Goal: Task Accomplishment & Management: Manage account settings

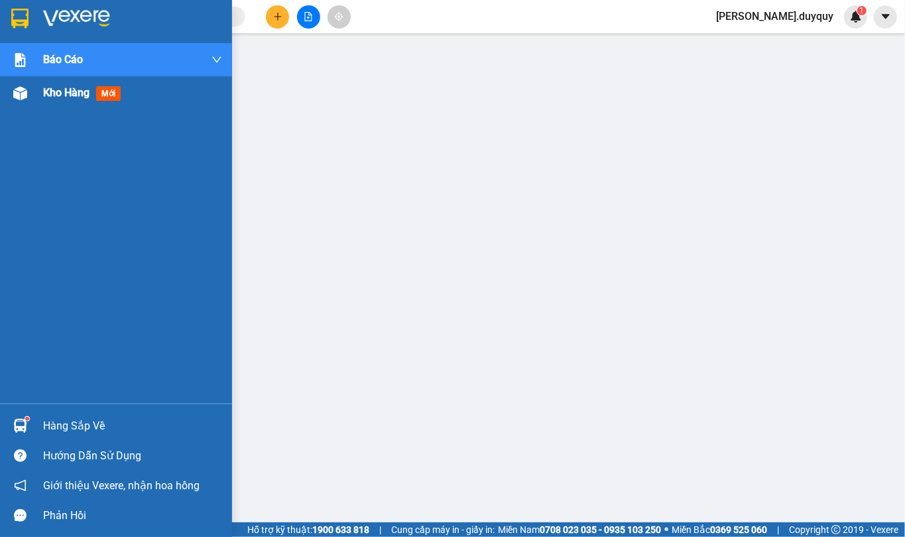
click at [78, 94] on span "Kho hàng" at bounding box center [66, 92] width 46 height 13
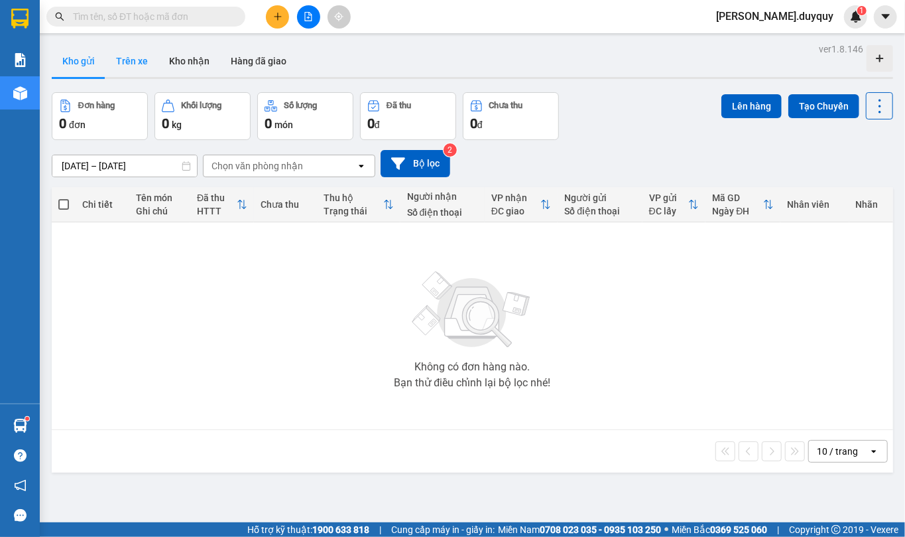
click at [131, 61] on button "Trên xe" at bounding box center [131, 61] width 53 height 32
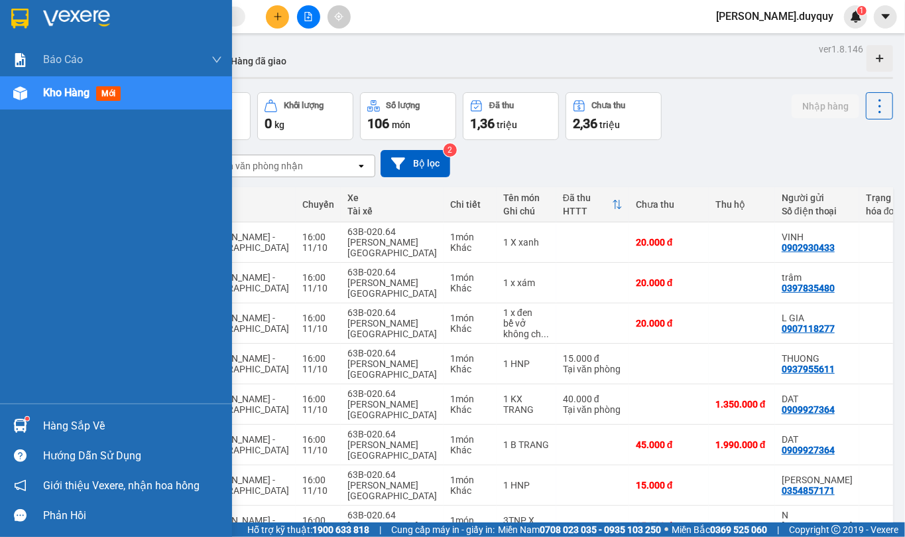
click at [115, 422] on div "Hàng sắp về" at bounding box center [132, 426] width 179 height 20
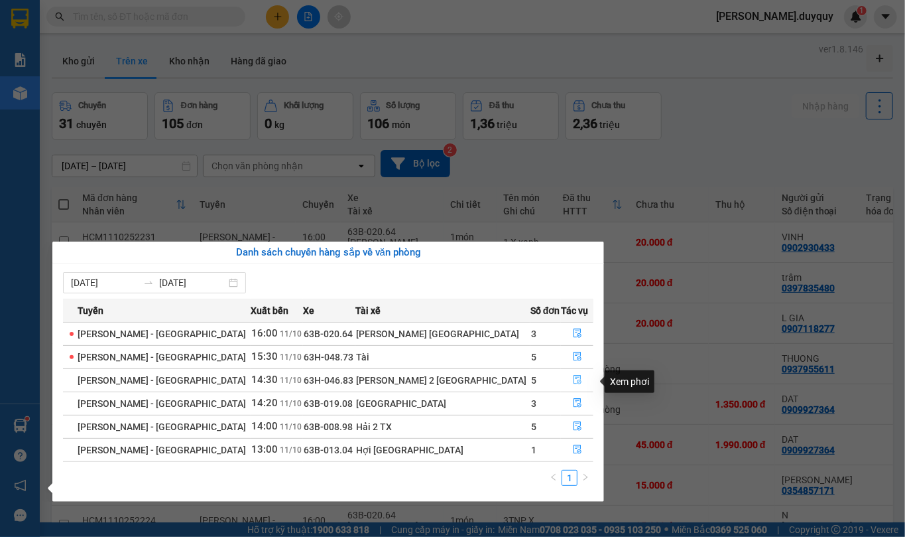
click at [573, 383] on icon "file-done" at bounding box center [577, 379] width 9 height 9
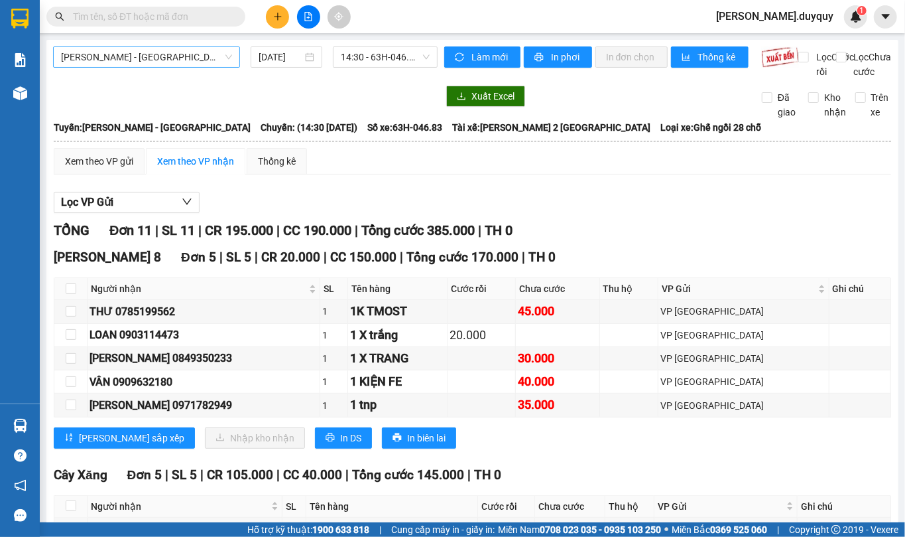
click at [155, 48] on span "[PERSON_NAME] - [GEOGRAPHIC_DATA]" at bounding box center [146, 57] width 171 height 20
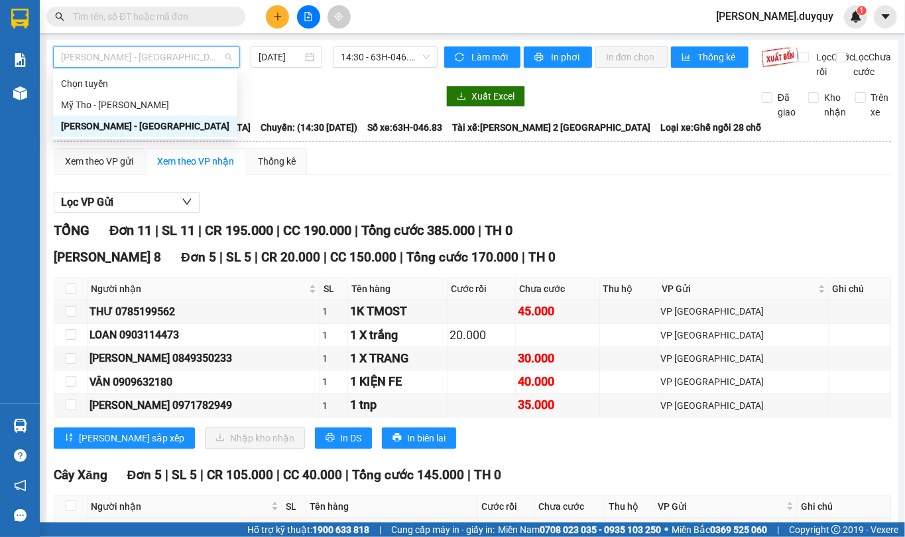
click at [128, 125] on div "[PERSON_NAME] - [GEOGRAPHIC_DATA]" at bounding box center [145, 126] width 168 height 15
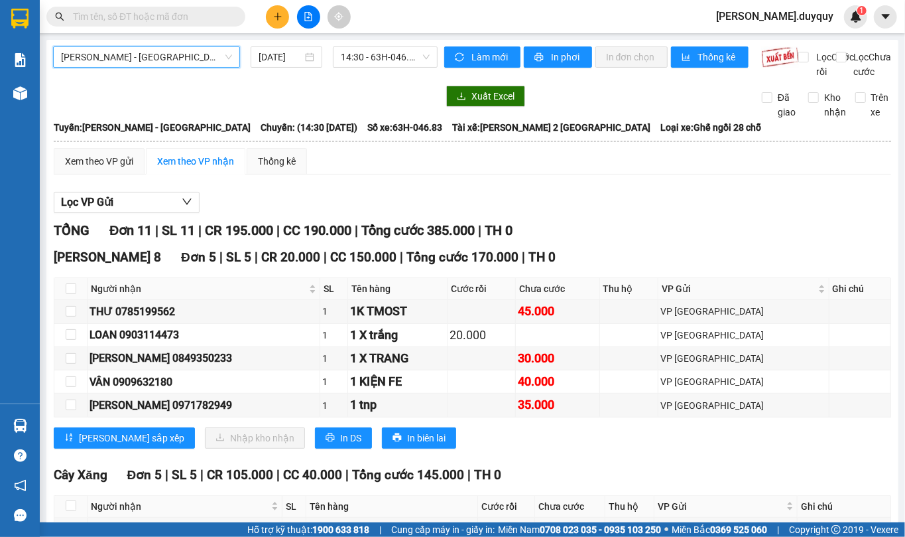
click at [215, 54] on span "[PERSON_NAME] - [GEOGRAPHIC_DATA]" at bounding box center [146, 57] width 171 height 20
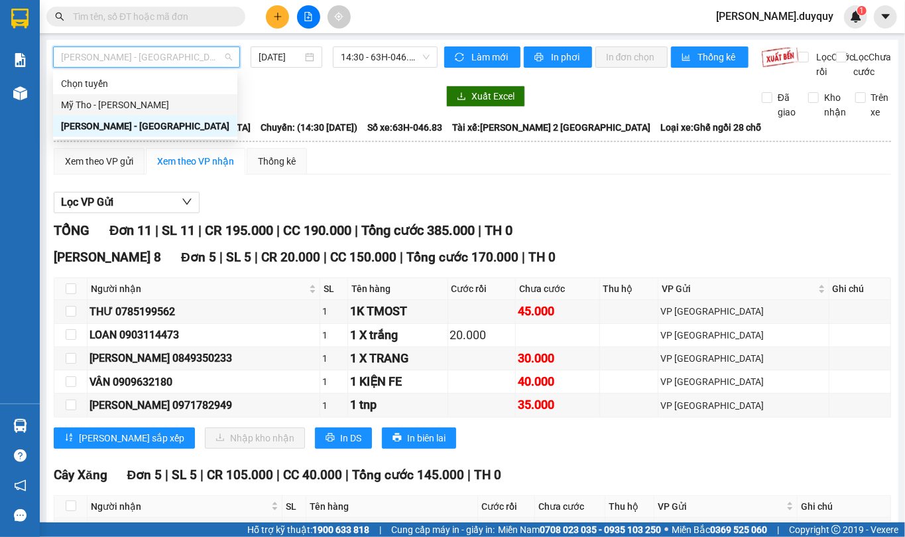
click at [109, 103] on div "Mỹ Tho - [PERSON_NAME]" at bounding box center [145, 104] width 168 height 15
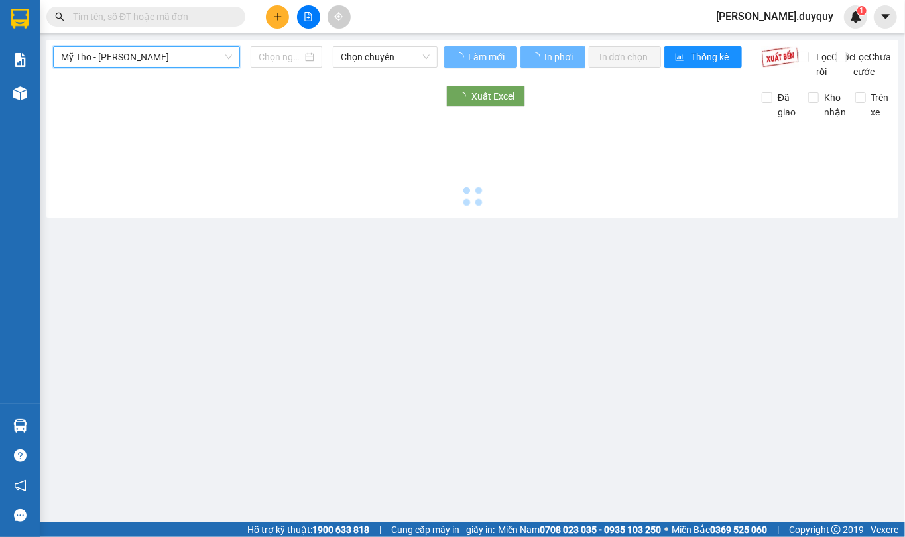
type input "[DATE]"
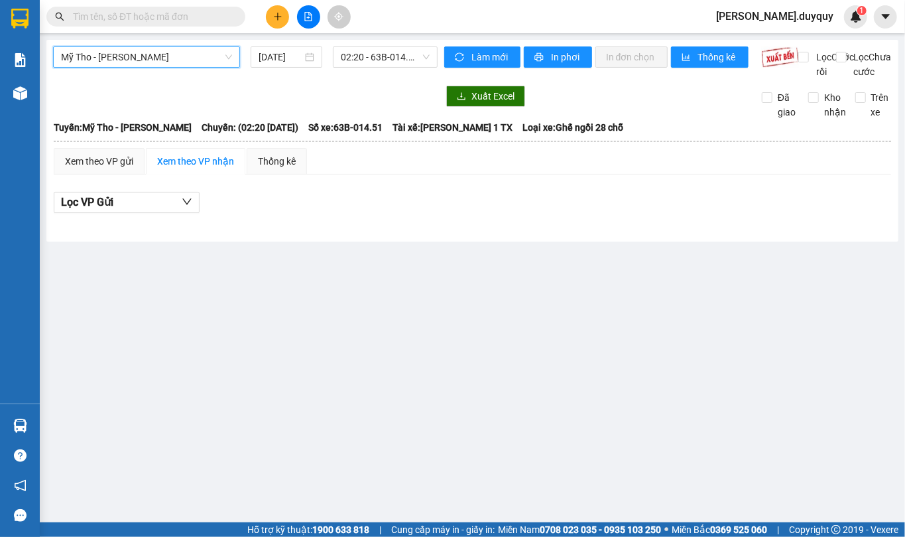
click at [213, 168] on div "Xem theo VP nhận" at bounding box center [195, 161] width 77 height 15
click at [125, 168] on div "Xem theo VP gửi" at bounding box center [99, 161] width 68 height 15
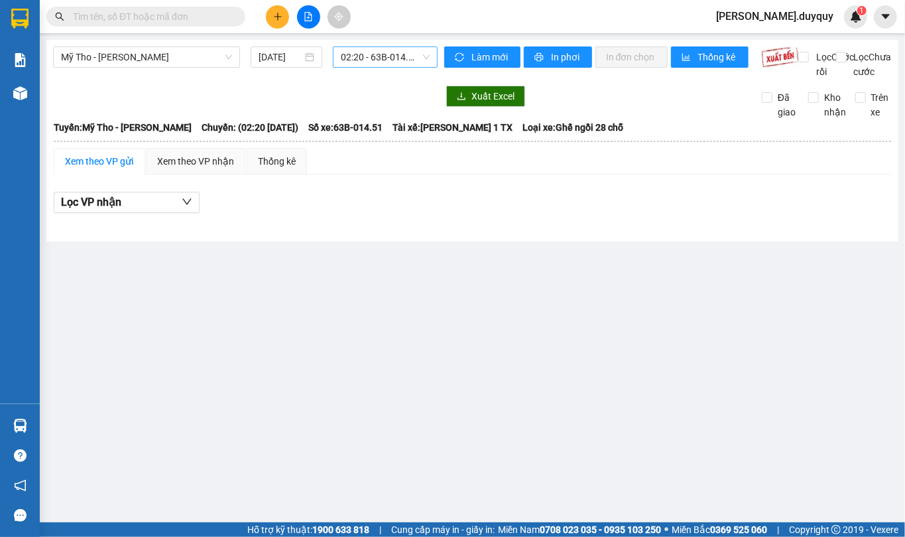
click at [425, 54] on span "02:20 - 63B-014.51" at bounding box center [385, 57] width 89 height 20
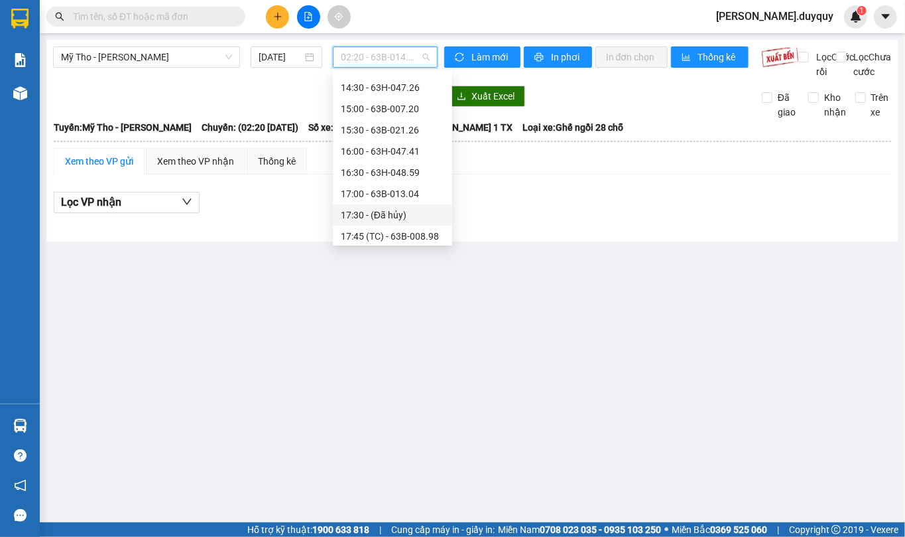
scroll to position [807, 0]
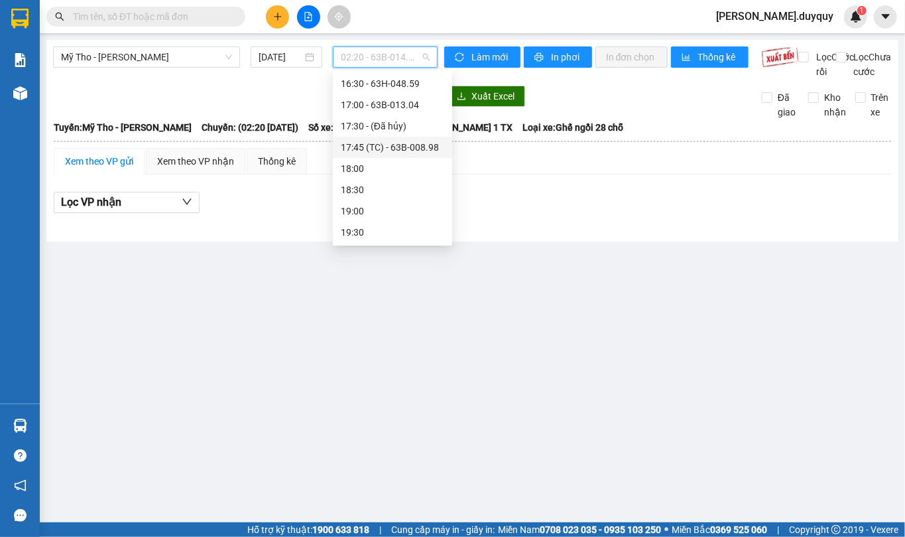
click at [404, 142] on div "17:45 (TC) - 63B-008.98" at bounding box center [392, 147] width 103 height 15
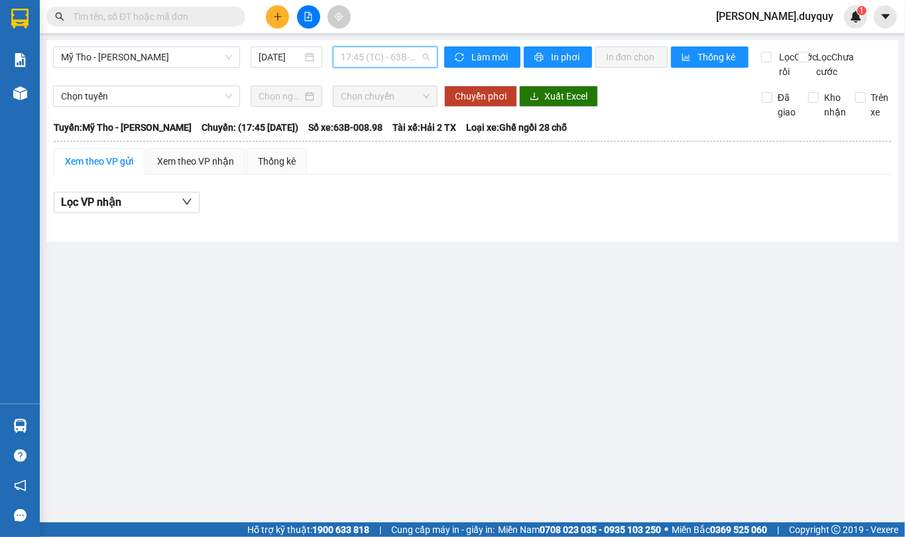
click at [425, 56] on span "17:45 (TC) - 63B-008.98" at bounding box center [385, 57] width 89 height 20
click at [96, 361] on main "Mỹ Tho - [PERSON_NAME] [DATE] 17:45 (TC) - 63B-008.98 [PERSON_NAME] mới In phơi…" at bounding box center [452, 261] width 905 height 522
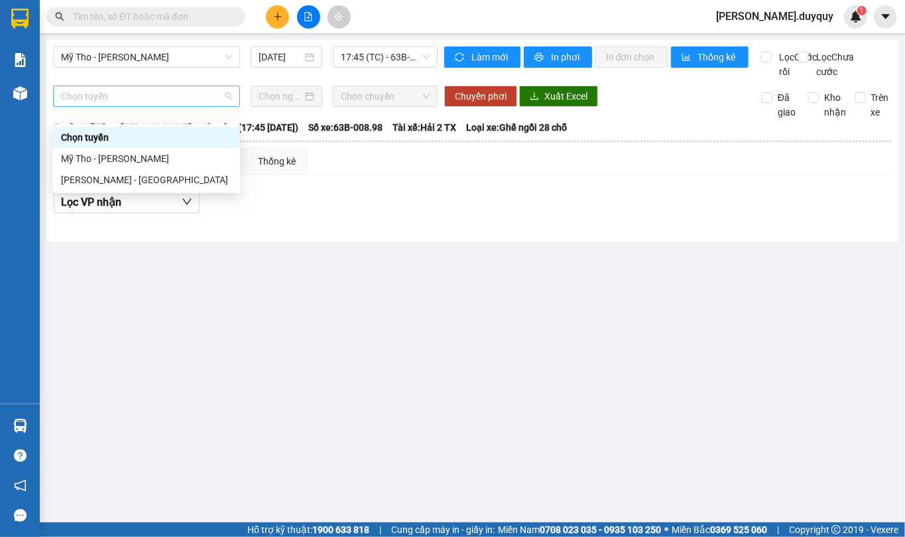
click at [229, 106] on span "Chọn tuyến" at bounding box center [146, 96] width 171 height 20
click at [149, 155] on div "Mỹ Tho - [PERSON_NAME]" at bounding box center [146, 158] width 171 height 15
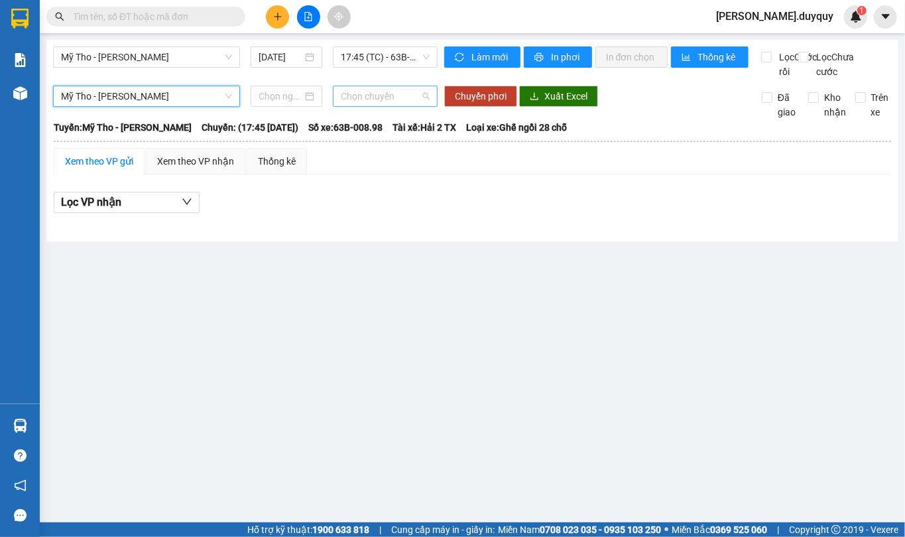
click at [398, 106] on span "Chọn chuyến" at bounding box center [385, 96] width 89 height 20
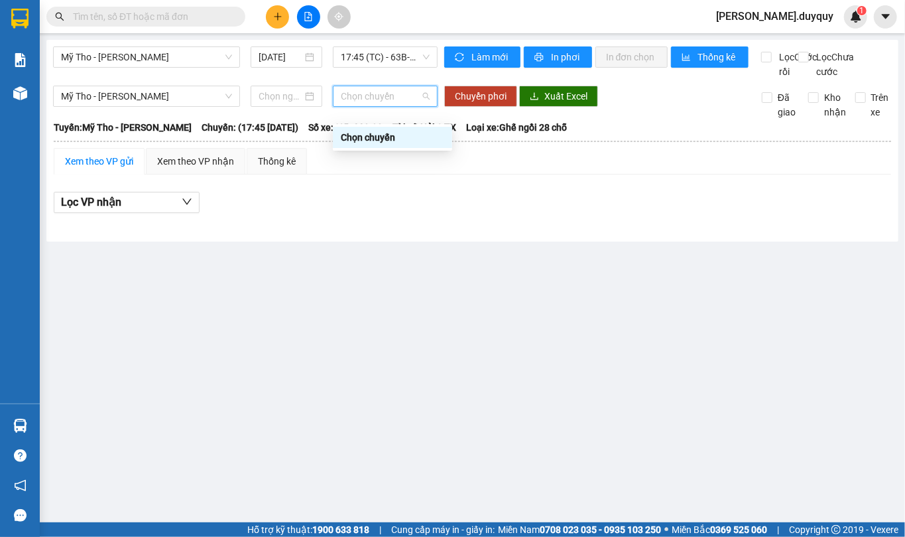
click at [385, 131] on div "Chọn chuyến" at bounding box center [392, 137] width 103 height 15
click at [117, 168] on div "Xem theo VP gửi" at bounding box center [99, 161] width 68 height 15
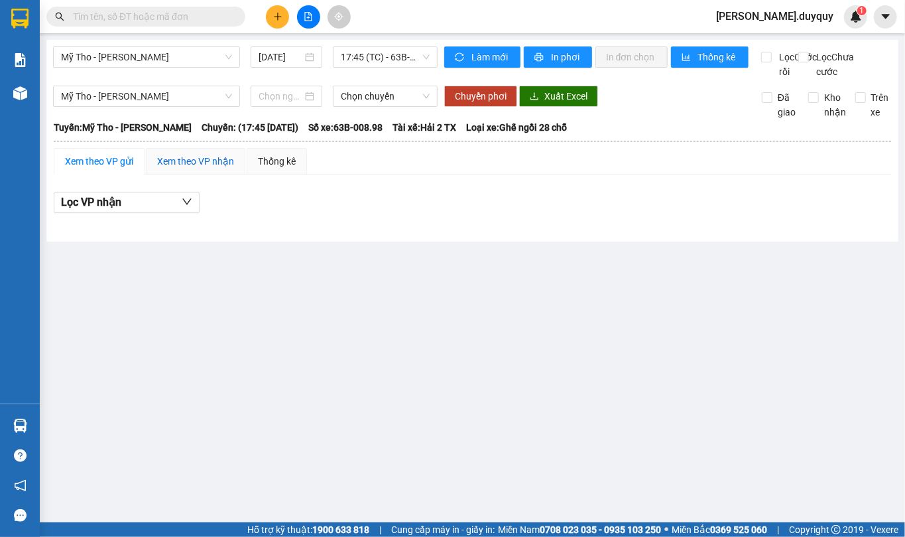
click at [194, 168] on div "Xem theo VP nhận" at bounding box center [195, 161] width 77 height 15
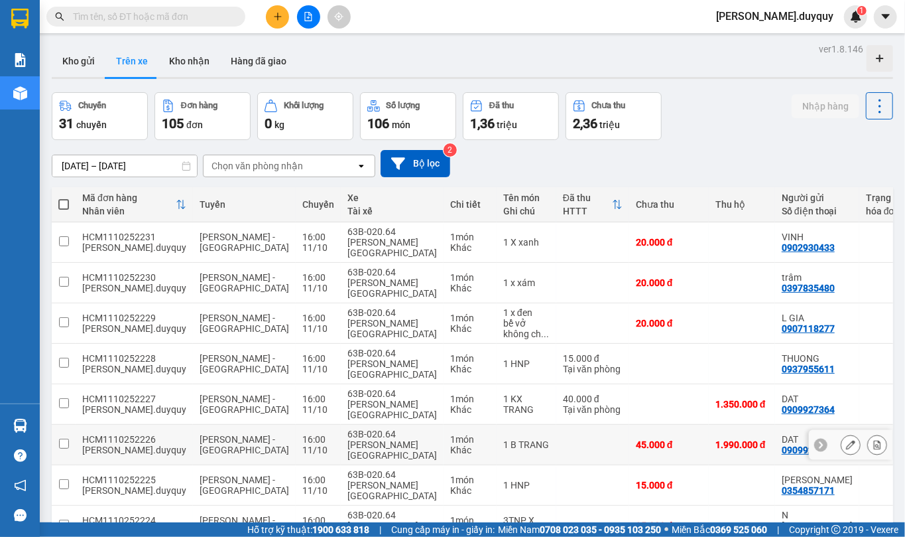
scroll to position [72, 0]
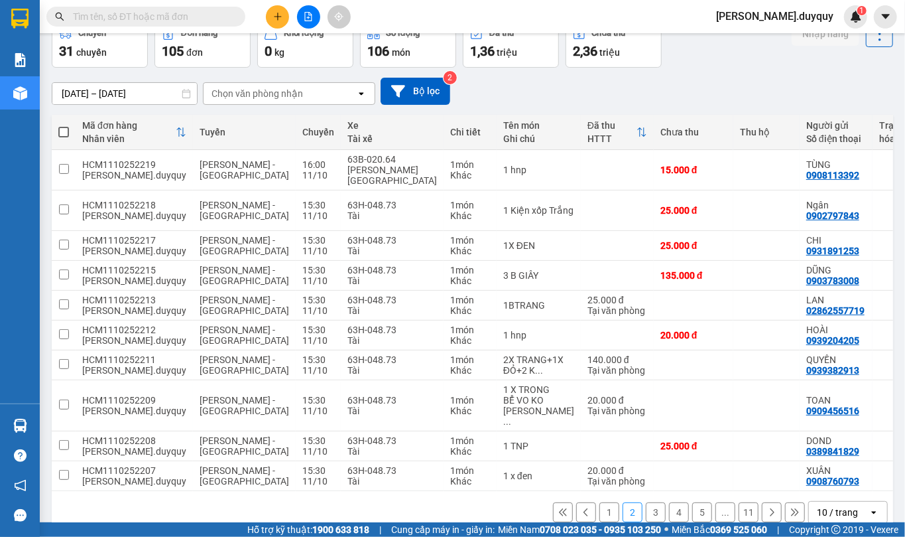
click at [646, 502] on button "3" at bounding box center [656, 512] width 20 height 20
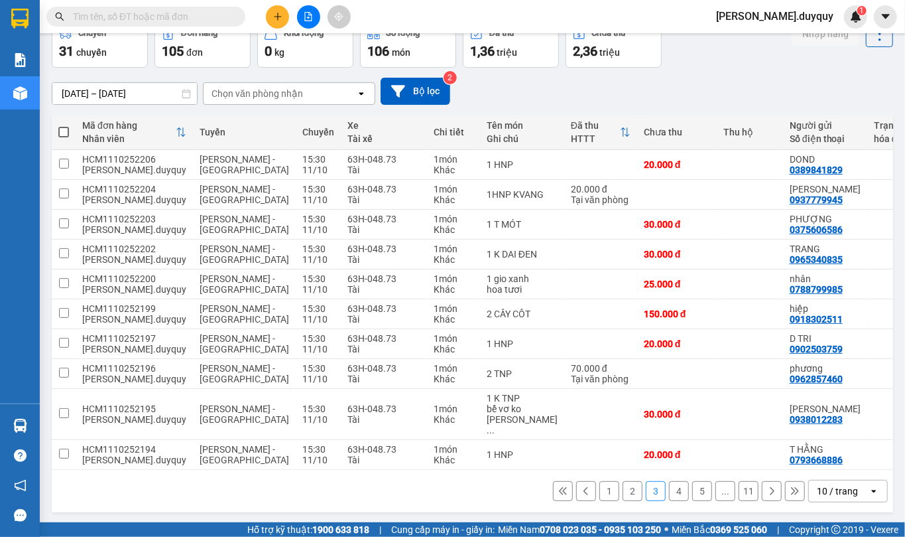
click at [671, 493] on button "4" at bounding box center [679, 491] width 20 height 20
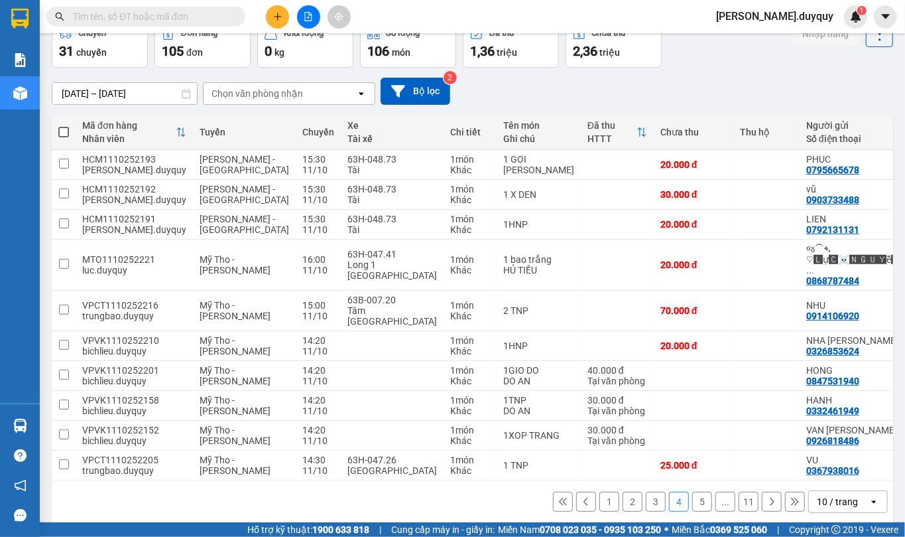
click at [692, 495] on button "5" at bounding box center [702, 501] width 20 height 20
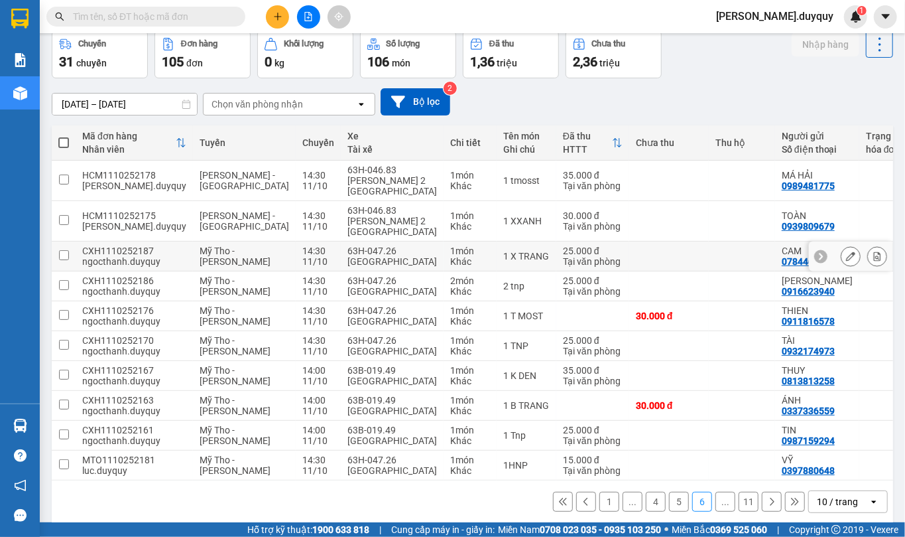
scroll to position [0, 0]
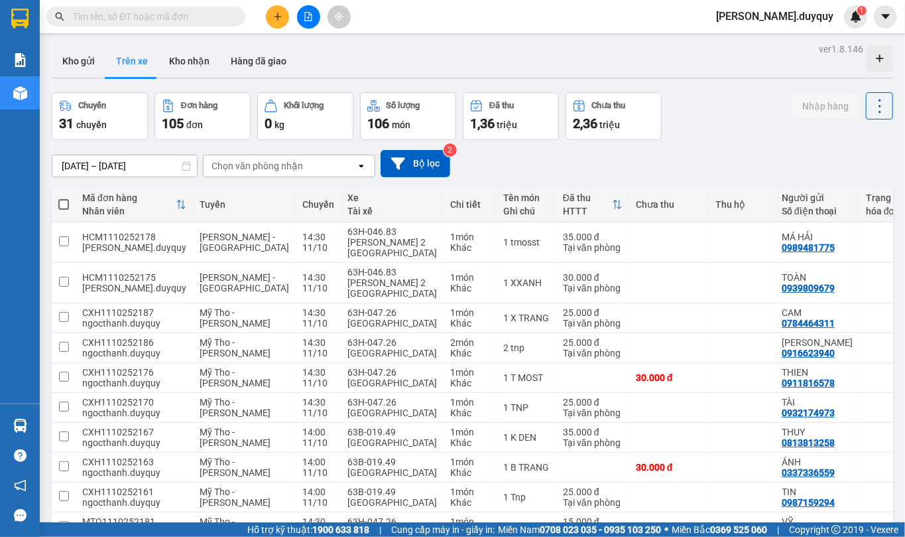
click at [825, 15] on span "[PERSON_NAME].duyquy" at bounding box center [775, 16] width 139 height 17
click at [820, 38] on span "Đăng xuất" at bounding box center [807, 41] width 58 height 15
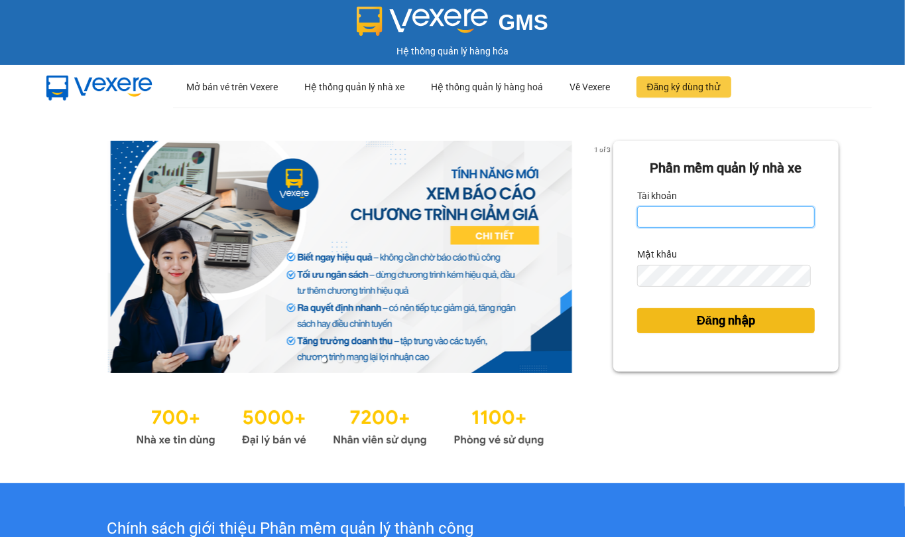
type input "[PERSON_NAME].duyquy"
click at [697, 324] on span "Đăng nhập" at bounding box center [726, 320] width 58 height 19
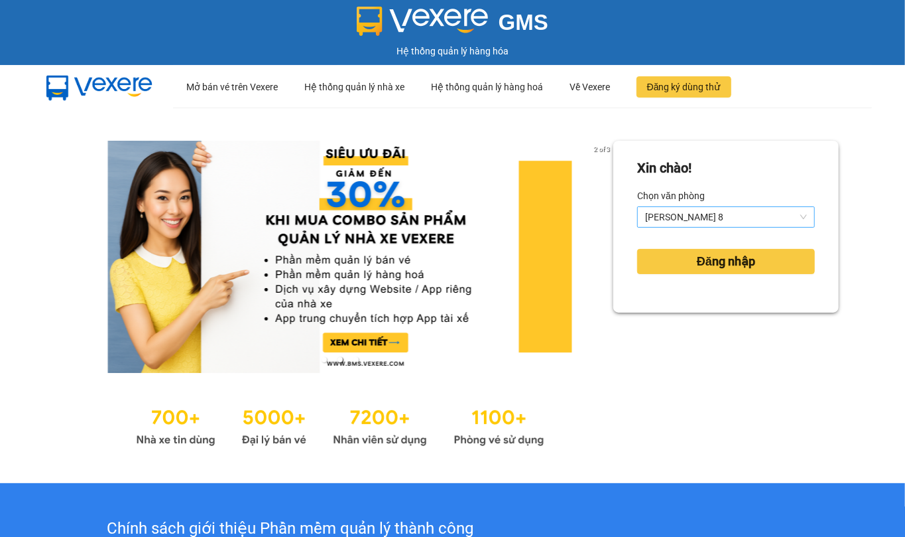
click at [795, 218] on div "[PERSON_NAME] 8" at bounding box center [726, 216] width 178 height 21
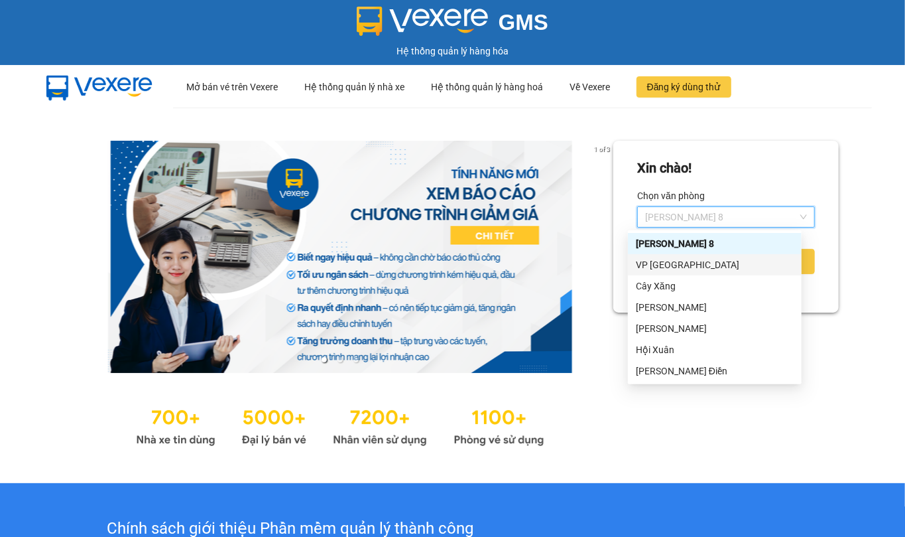
click at [670, 268] on div "VP [GEOGRAPHIC_DATA]" at bounding box center [715, 264] width 158 height 15
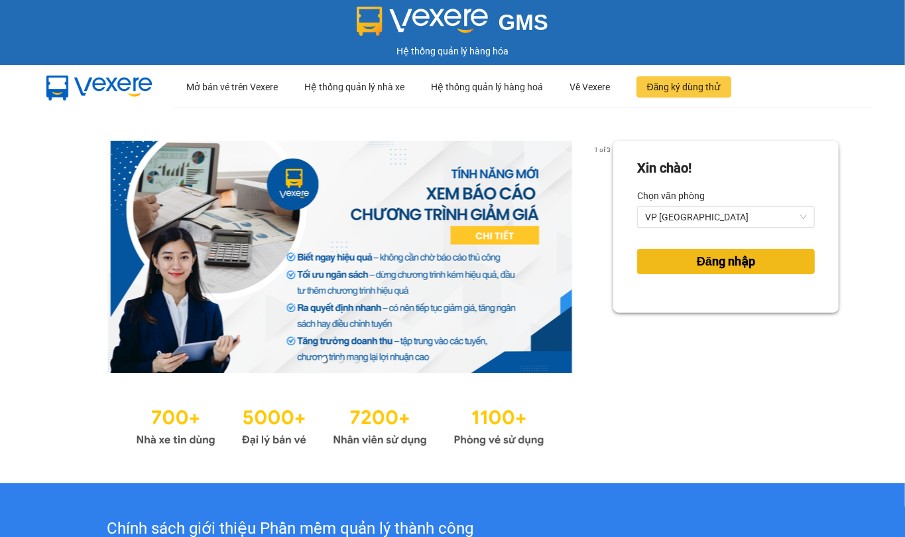
click at [700, 261] on span "Đăng nhập" at bounding box center [726, 261] width 58 height 19
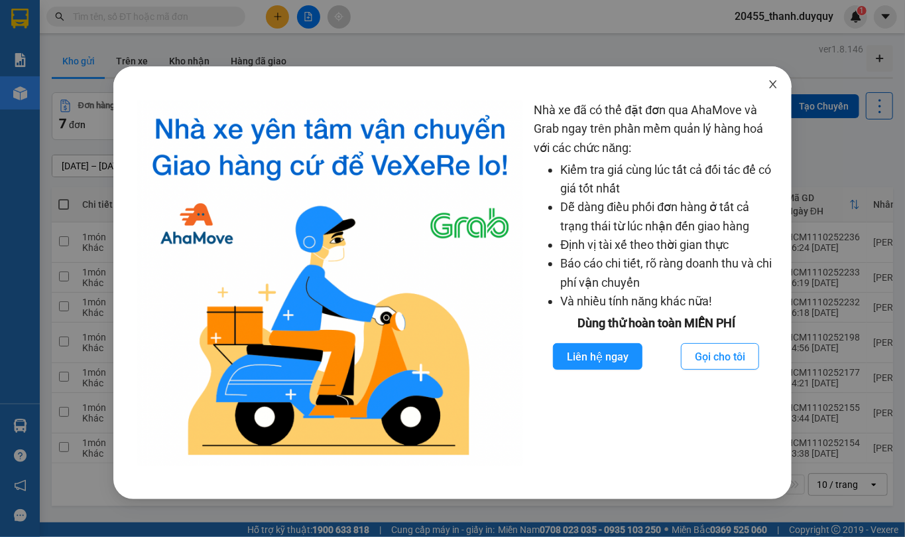
click at [767, 80] on span "Close" at bounding box center [773, 84] width 37 height 37
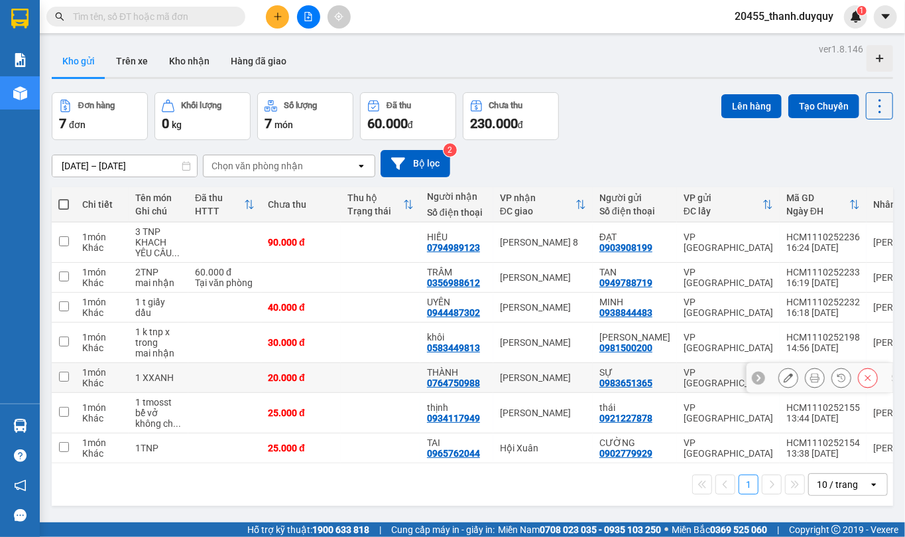
scroll to position [61, 0]
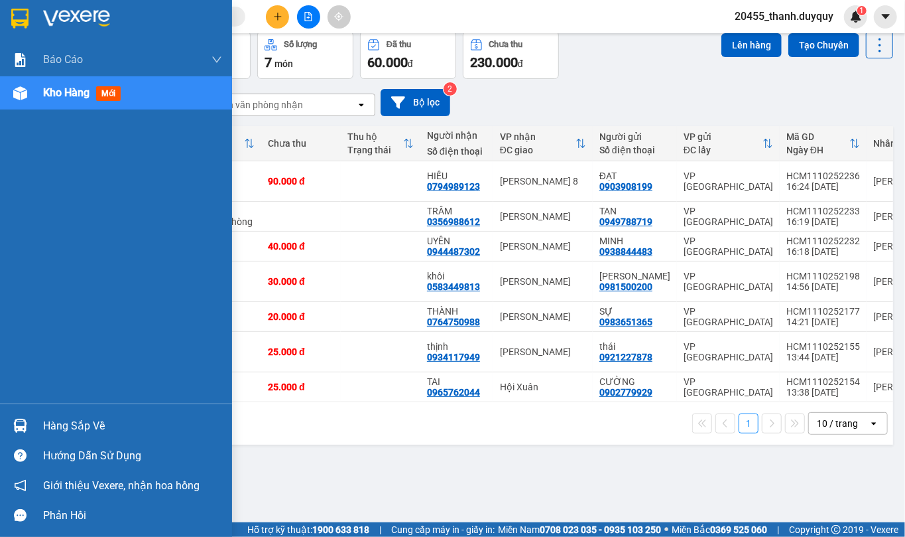
click at [24, 428] on img at bounding box center [20, 426] width 14 height 14
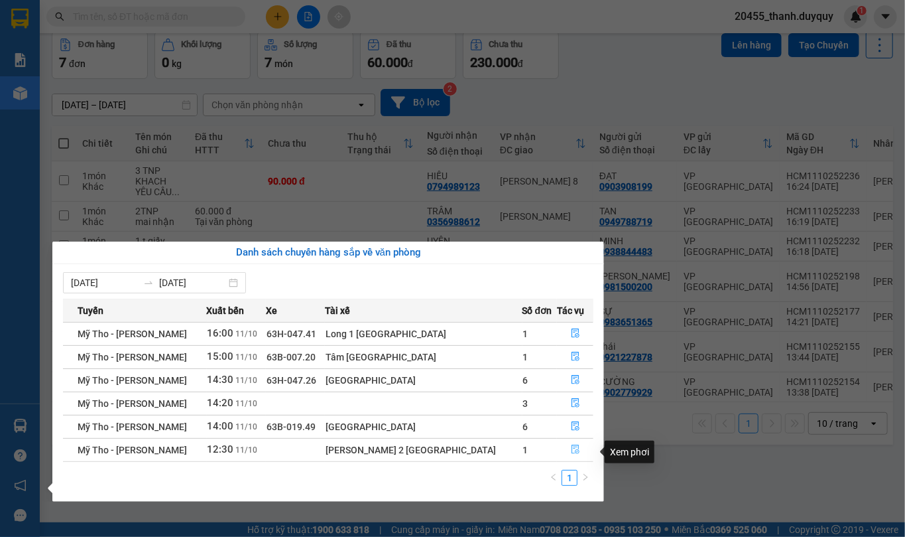
click at [572, 454] on icon "file-done" at bounding box center [576, 449] width 8 height 9
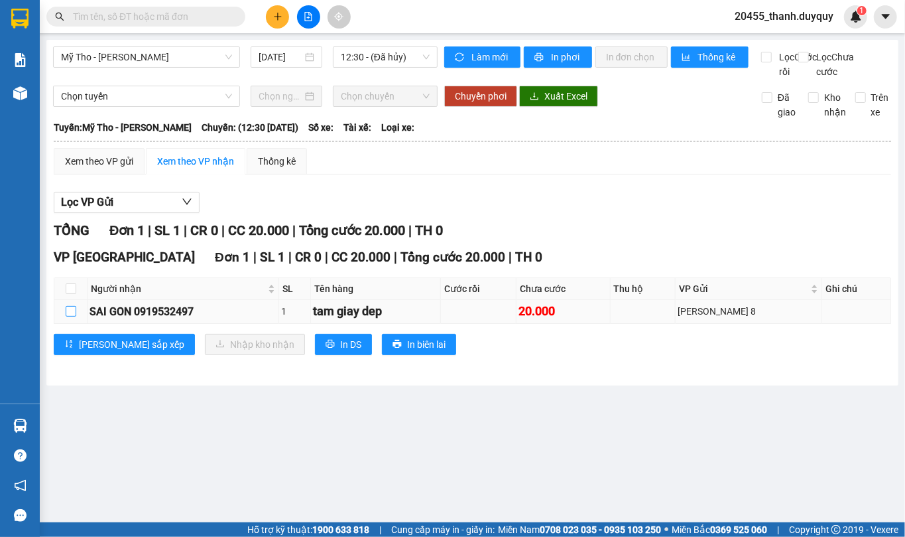
click at [73, 316] on input "checkbox" at bounding box center [71, 311] width 11 height 11
checkbox input "true"
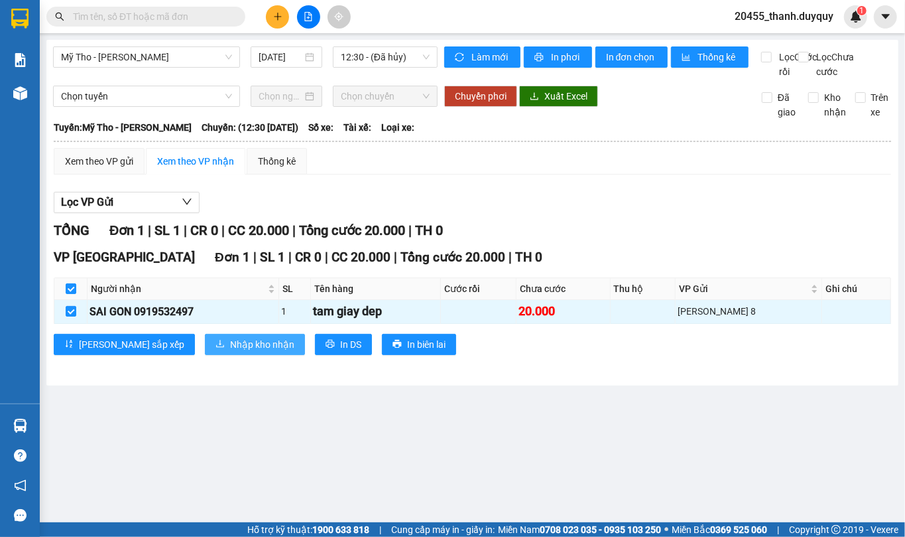
click at [230, 352] on span "Nhập kho nhận" at bounding box center [262, 344] width 64 height 15
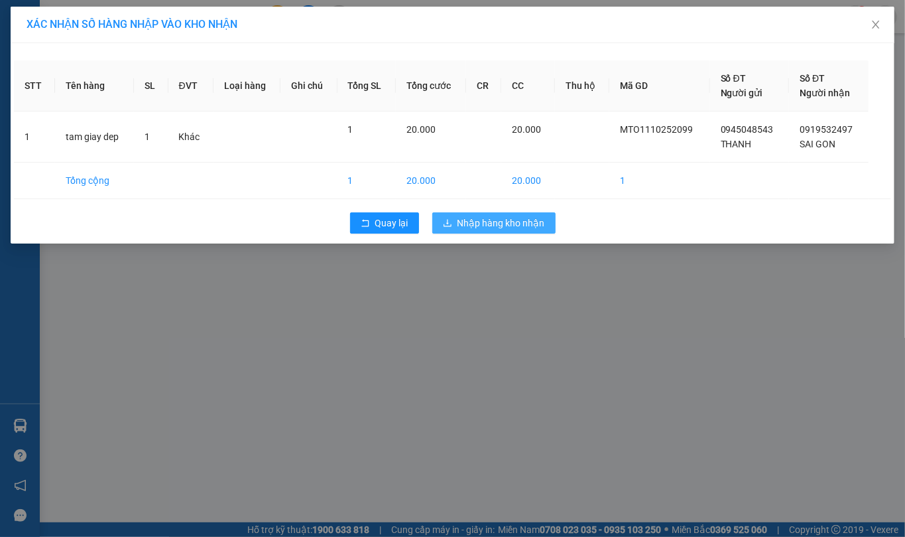
click at [523, 219] on span "Nhập hàng kho nhận" at bounding box center [502, 223] width 88 height 15
click at [513, 220] on span "Nhập hàng kho nhận" at bounding box center [502, 223] width 88 height 15
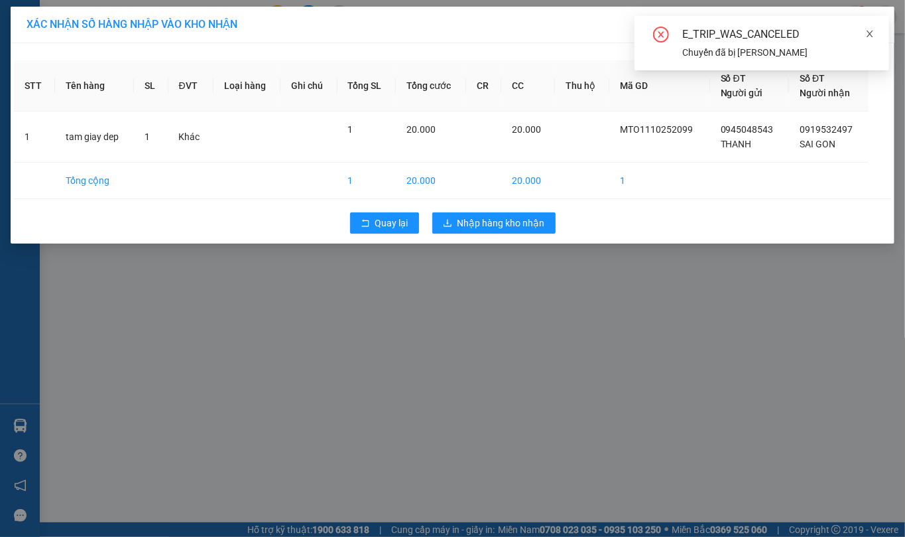
click at [872, 38] on span at bounding box center [870, 34] width 9 height 11
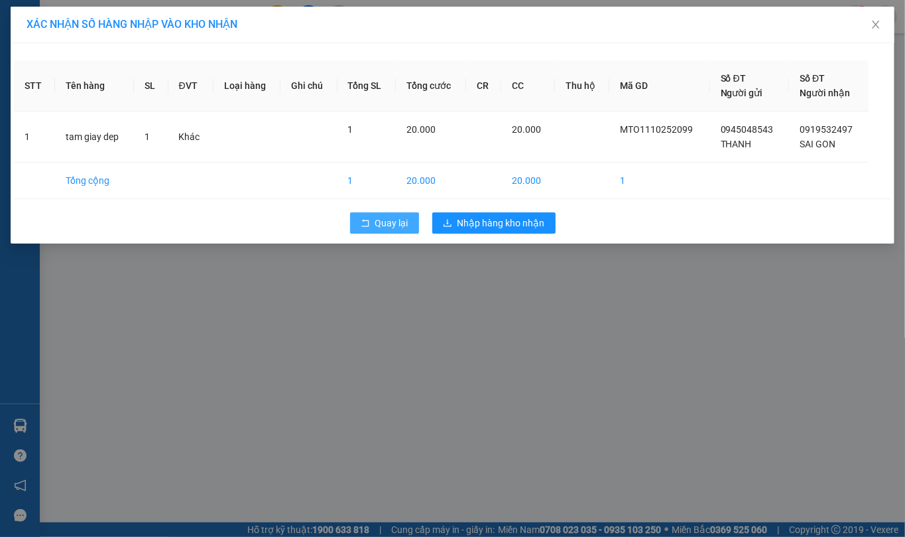
click at [391, 226] on span "Quay lại" at bounding box center [391, 223] width 33 height 15
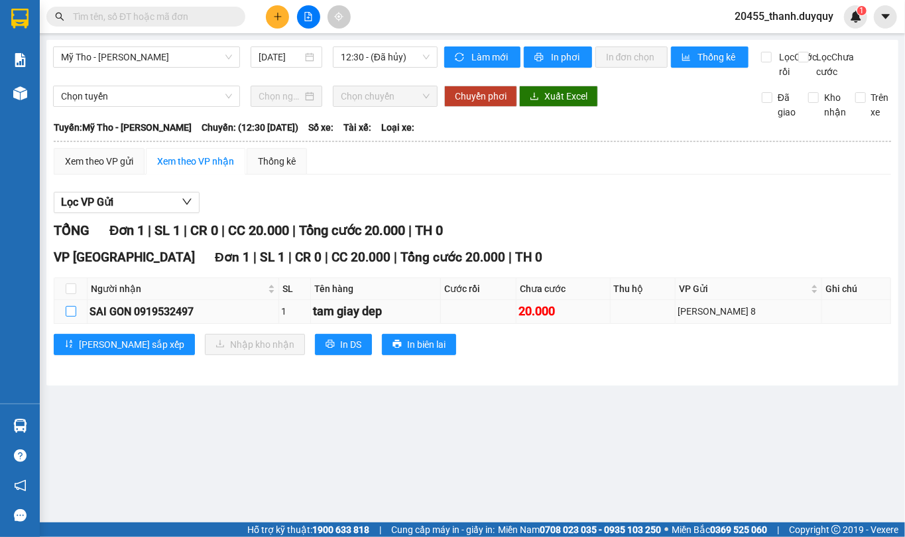
click at [67, 316] on input "checkbox" at bounding box center [71, 311] width 11 height 11
checkbox input "true"
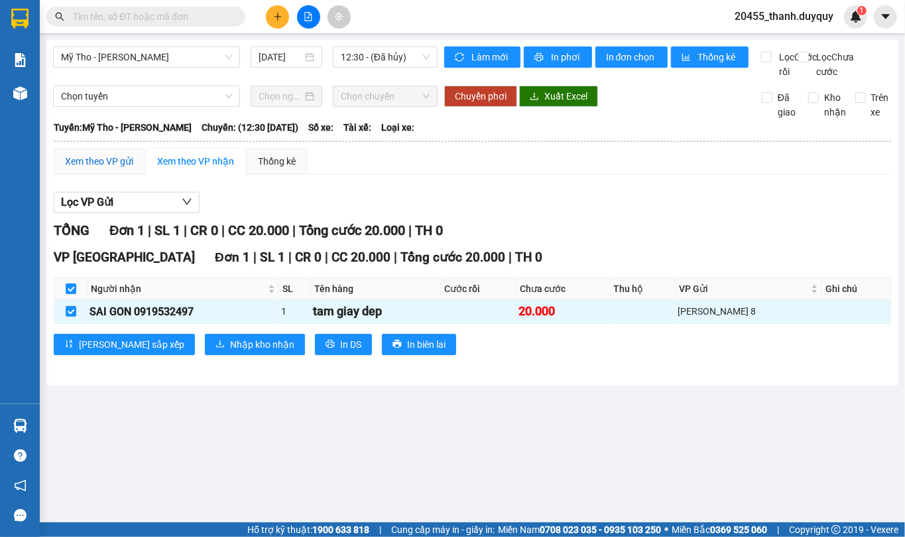
click at [114, 168] on div "Xem theo VP gửi" at bounding box center [99, 161] width 68 height 15
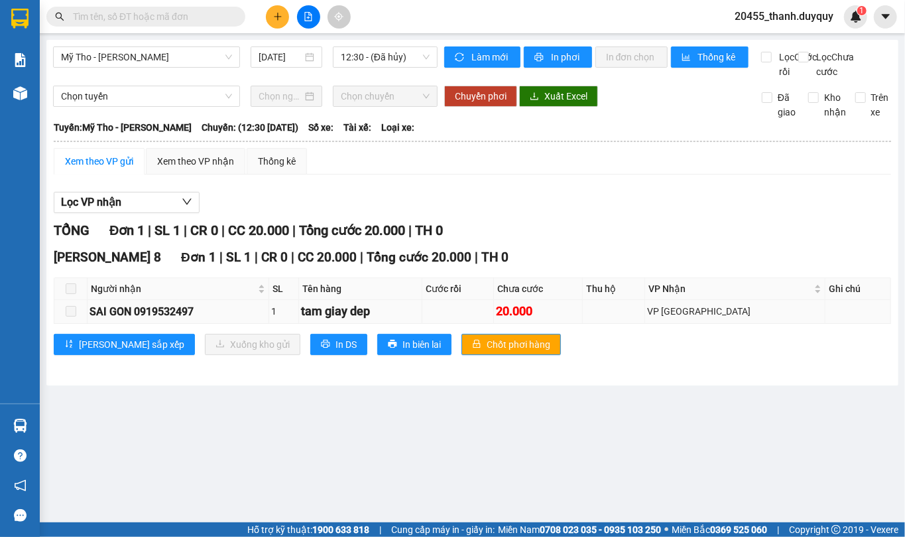
click at [70, 316] on span at bounding box center [71, 311] width 11 height 11
click at [208, 168] on div "Xem theo VP nhận" at bounding box center [195, 161] width 77 height 15
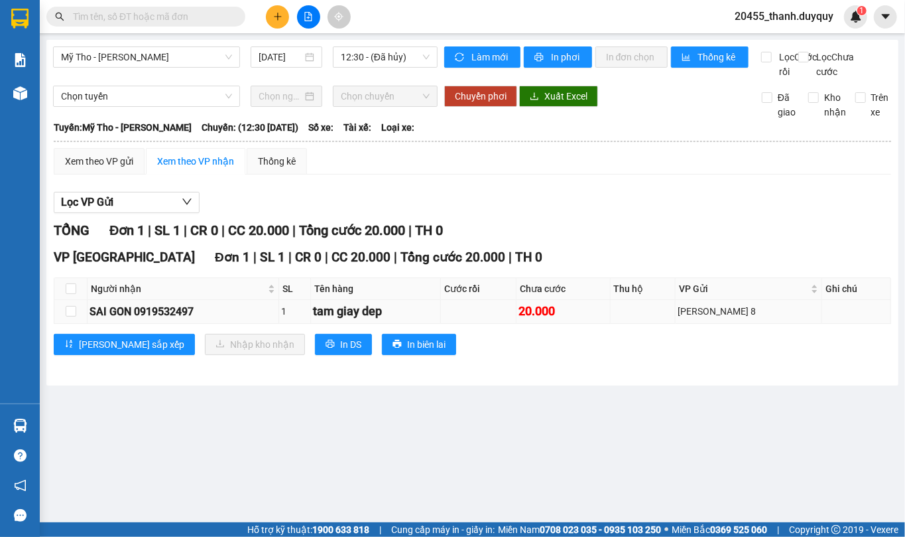
click at [441, 316] on td "tam giay dep" at bounding box center [376, 311] width 130 height 23
click at [224, 320] on div "SAI GON 0919532497" at bounding box center [183, 311] width 187 height 17
click at [139, 7] on span at bounding box center [145, 17] width 199 height 20
click at [143, 13] on input "text" at bounding box center [151, 16] width 157 height 15
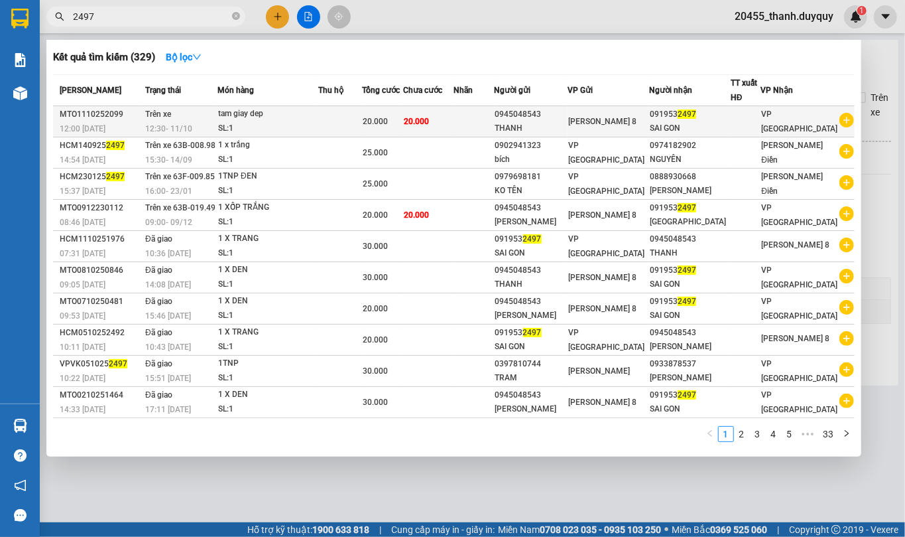
type input "2497"
click at [801, 123] on span "VP [GEOGRAPHIC_DATA]" at bounding box center [799, 121] width 76 height 24
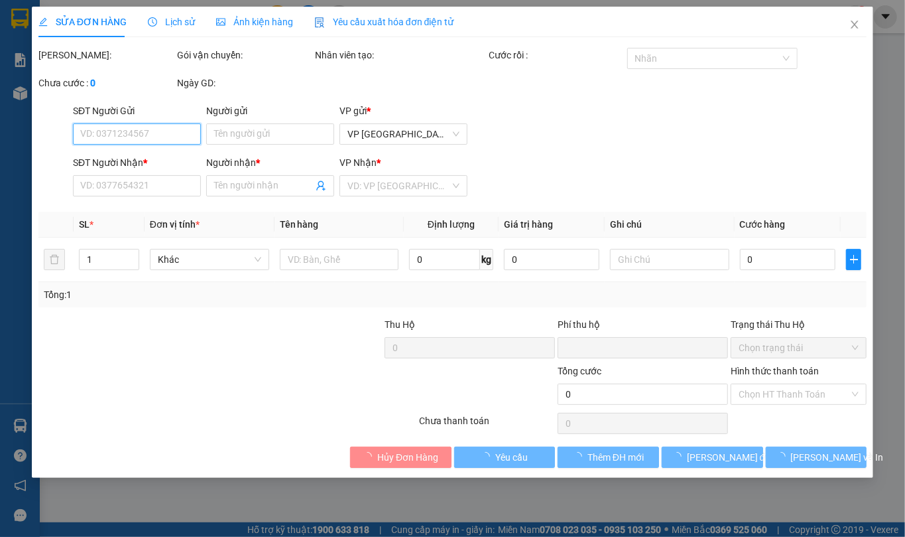
type input "0945048543"
type input "THANH"
type input "0919532497"
type input "SAI GON"
type input "0"
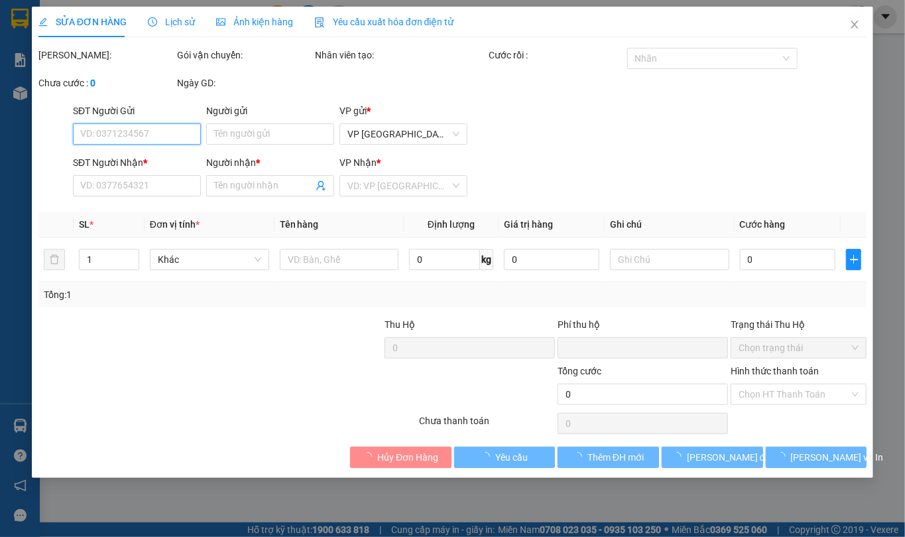
type input "20.000"
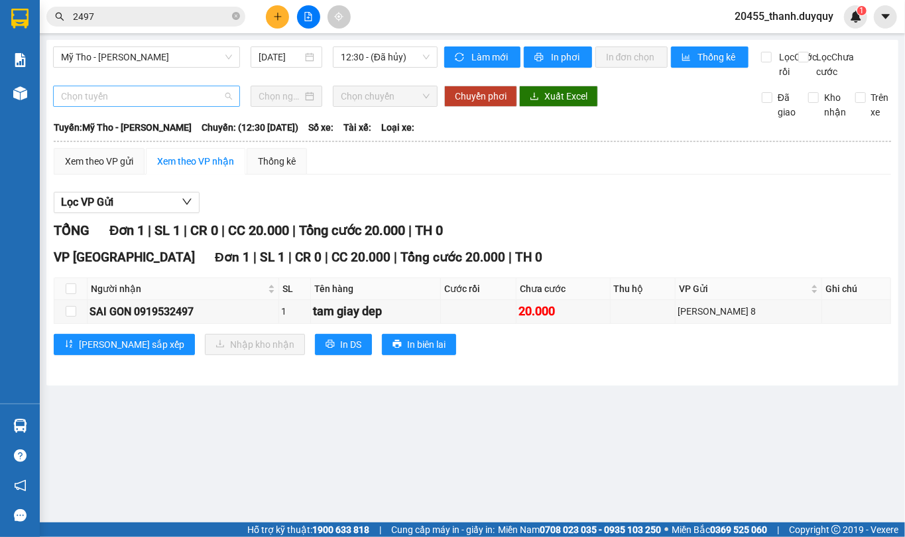
click at [227, 106] on span "Chọn tuyến" at bounding box center [146, 96] width 171 height 20
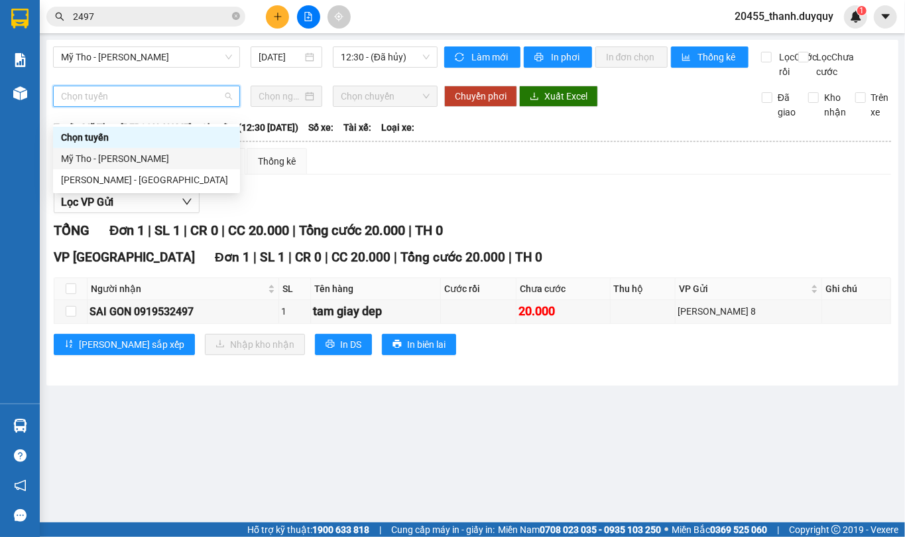
click at [167, 158] on div "Mỹ Tho - [PERSON_NAME]" at bounding box center [146, 158] width 171 height 15
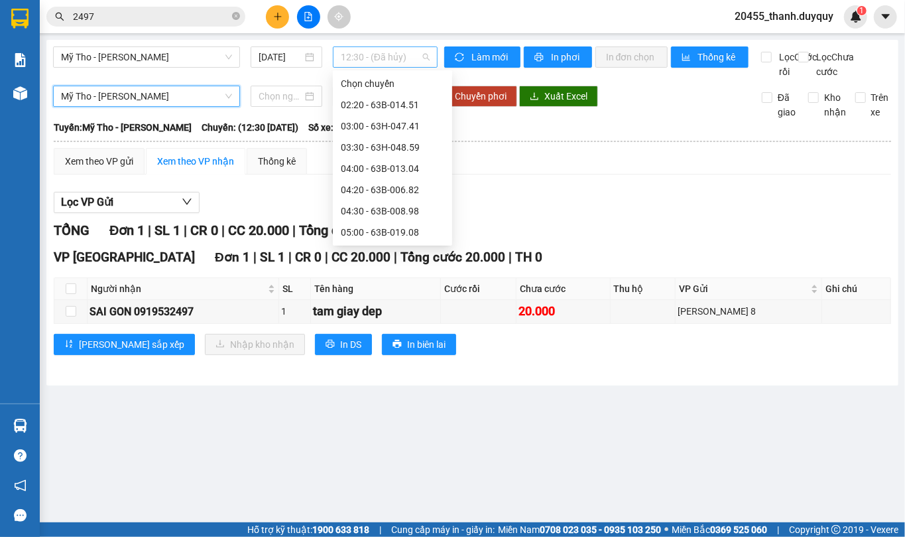
click at [424, 52] on span "12:30 - (Đã hủy)" at bounding box center [385, 57] width 89 height 20
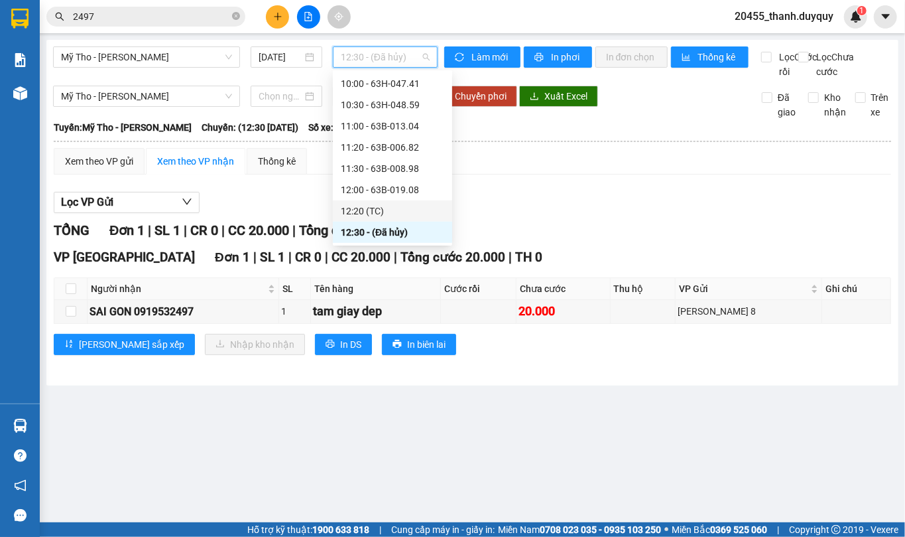
scroll to position [580, 0]
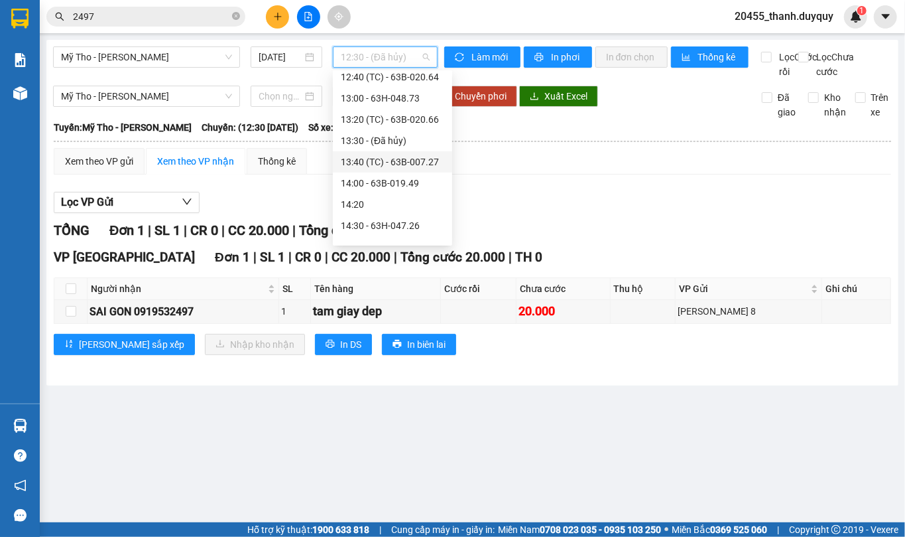
click at [397, 159] on div "13:40 (TC) - 63B-007.27" at bounding box center [392, 162] width 103 height 15
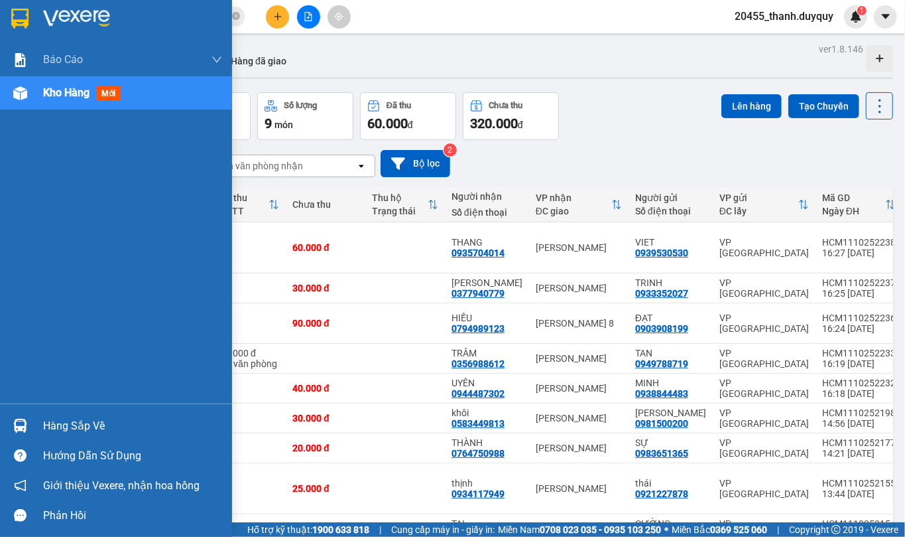
click at [67, 428] on div "Hàng sắp về" at bounding box center [132, 426] width 179 height 20
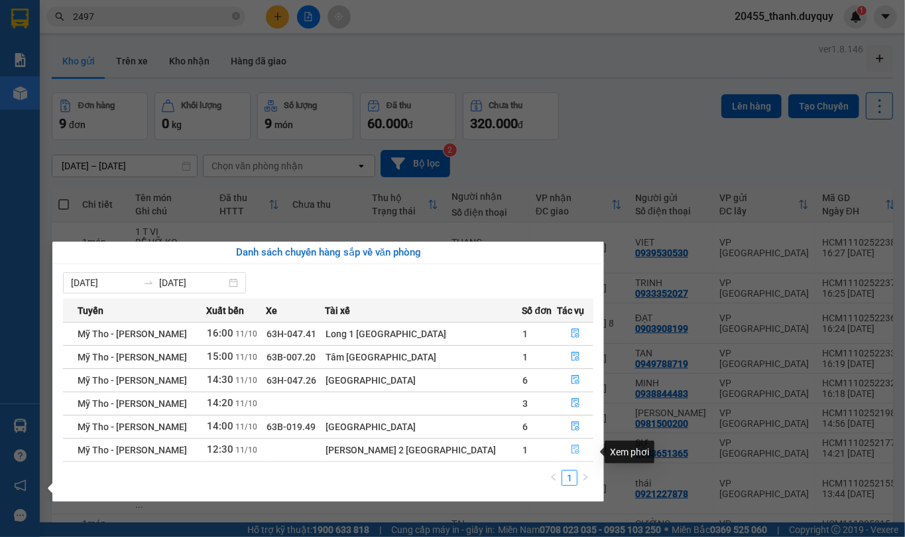
click at [571, 448] on icon "file-done" at bounding box center [575, 448] width 9 height 9
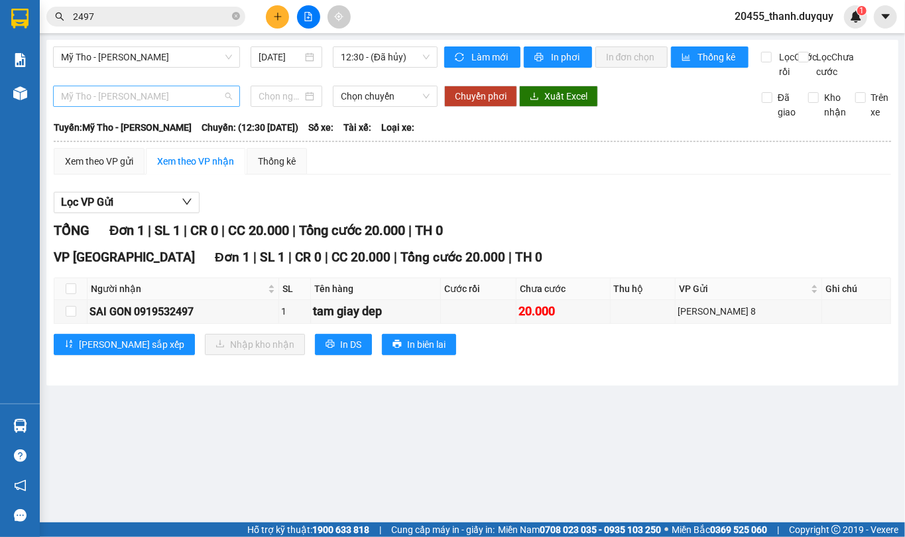
click at [229, 105] on span "Mỹ Tho - [PERSON_NAME]" at bounding box center [146, 96] width 171 height 20
